Goal: Task Accomplishment & Management: Manage account settings

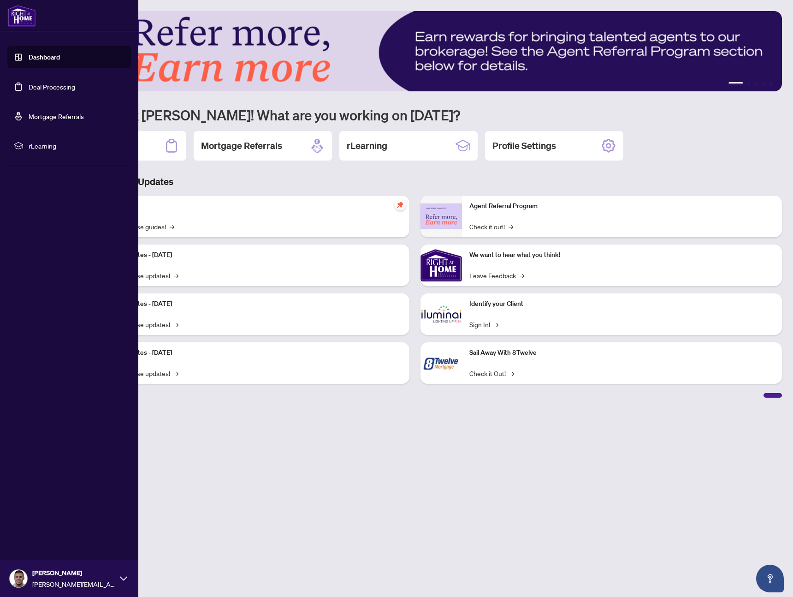
click at [44, 90] on link "Deal Processing" at bounding box center [52, 87] width 47 height 8
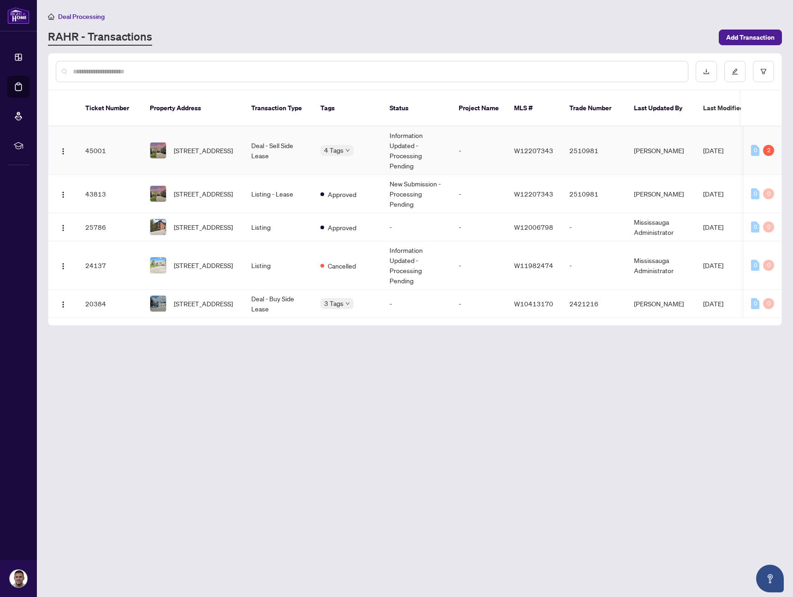
click at [127, 132] on td "45001" at bounding box center [110, 150] width 65 height 48
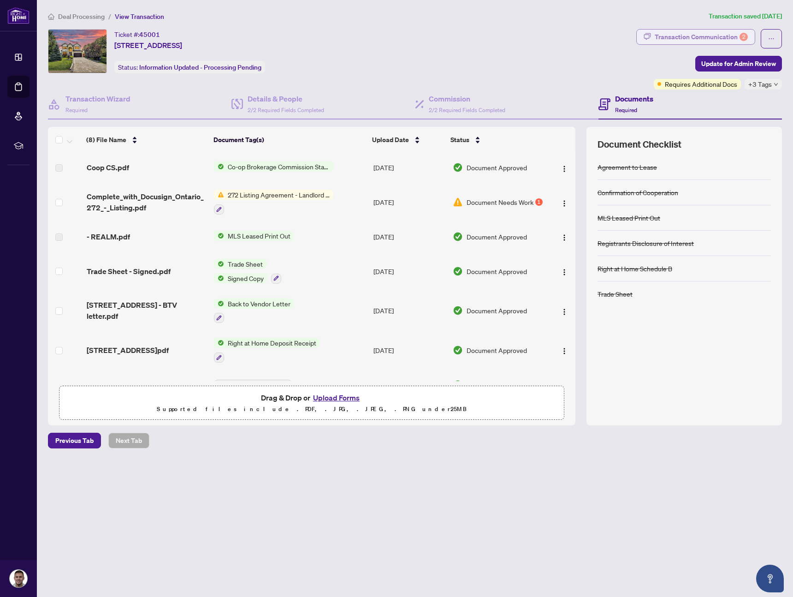
click at [704, 40] on div "Transaction Communication 2" at bounding box center [701, 37] width 93 height 15
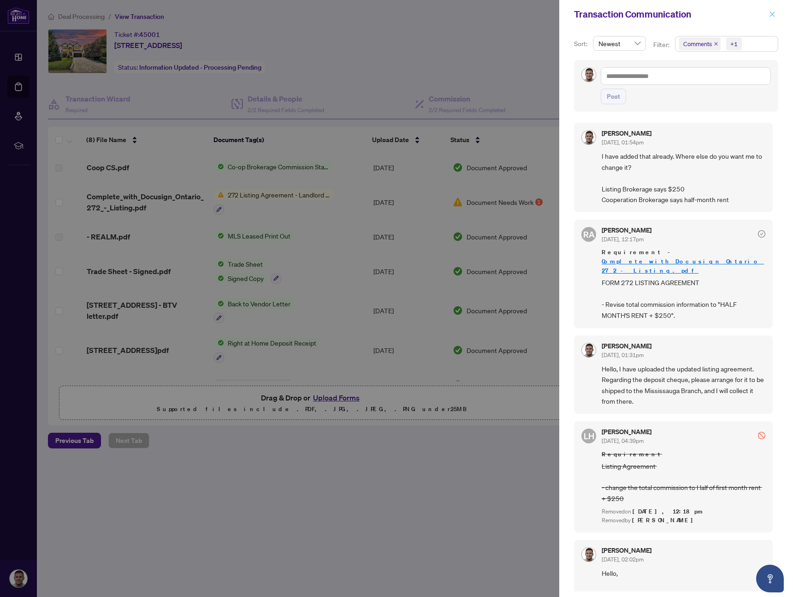
click at [771, 14] on icon "close" at bounding box center [772, 14] width 6 height 6
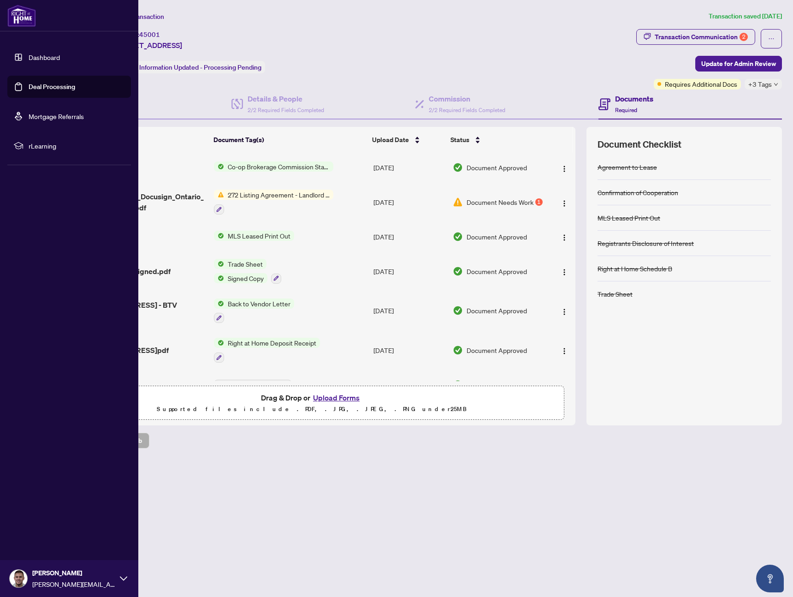
click at [29, 58] on link "Dashboard" at bounding box center [44, 57] width 31 height 8
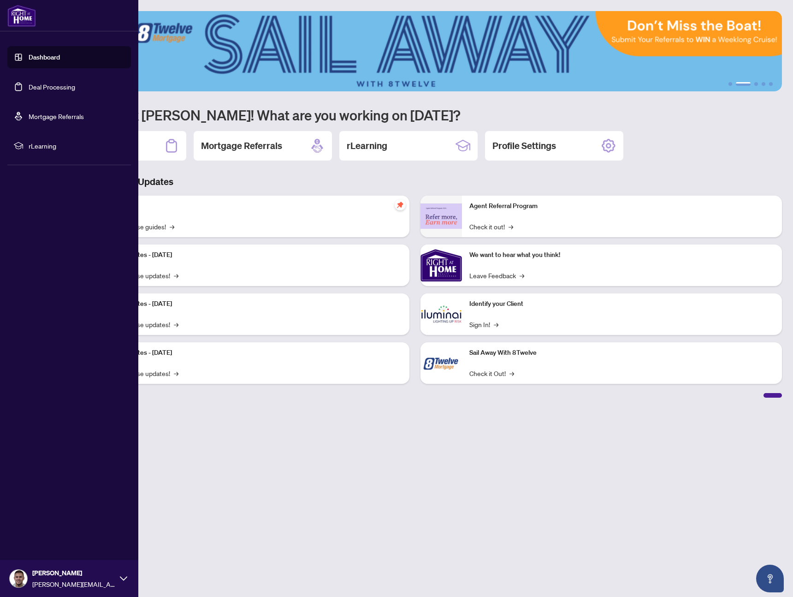
click at [47, 71] on ul "Dashboard Deal Processing Mortgage Referrals rLearning" at bounding box center [69, 101] width 124 height 111
click at [46, 83] on link "Deal Processing" at bounding box center [52, 87] width 47 height 8
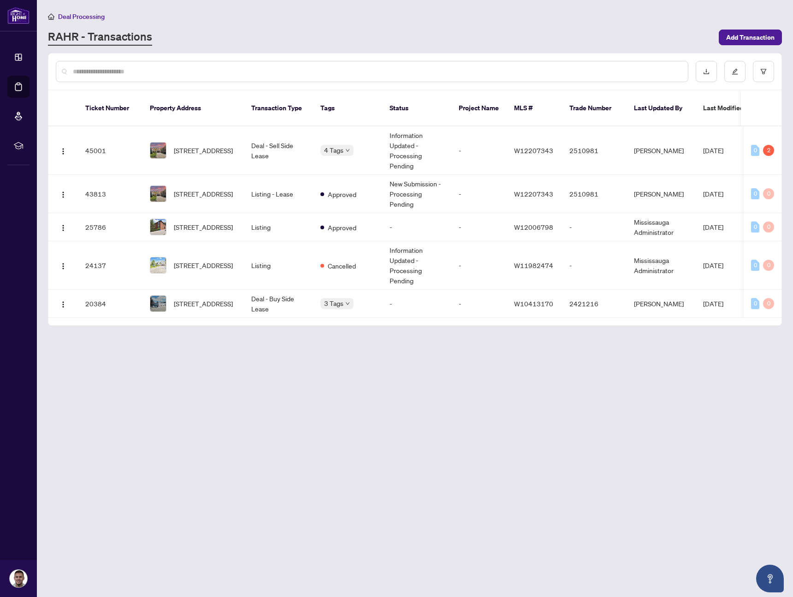
click at [518, 438] on main "Deal Processing [PERSON_NAME] - Transactions Add Transaction Ticket Number Prop…" at bounding box center [415, 298] width 756 height 597
